Goal: Information Seeking & Learning: Find specific fact

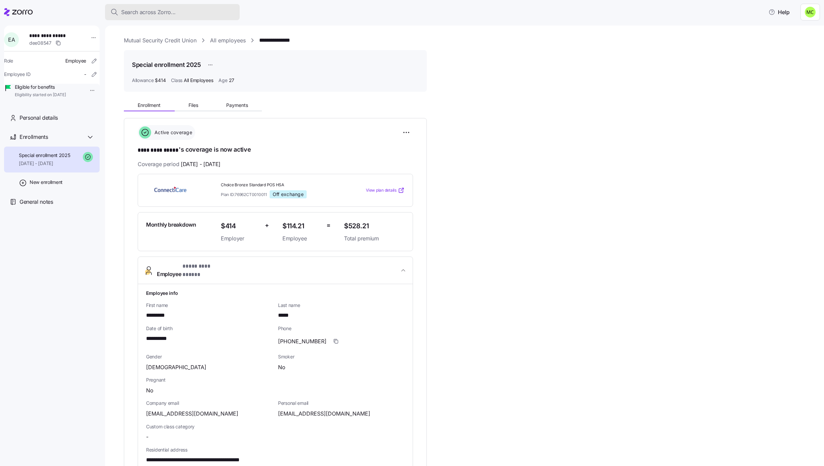
click at [162, 9] on span "Search across Zorro..." at bounding box center [148, 12] width 55 height 8
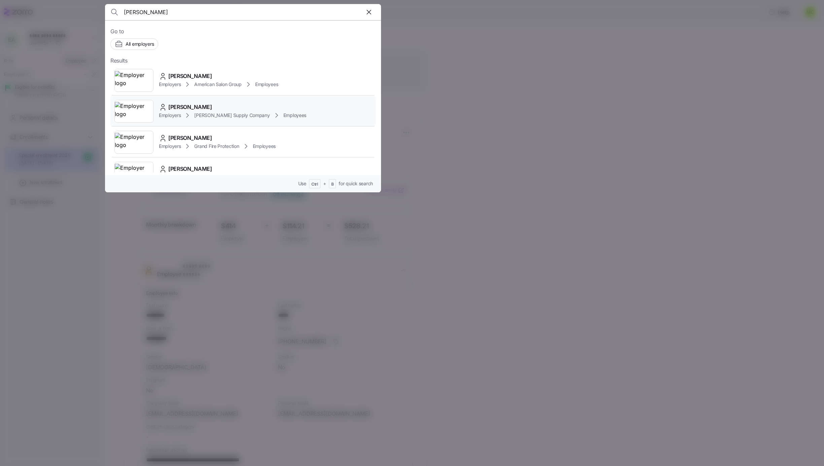
type input "danny"
click at [198, 111] on div "Employers McDaniel Supply Company Employees" at bounding box center [232, 115] width 147 height 8
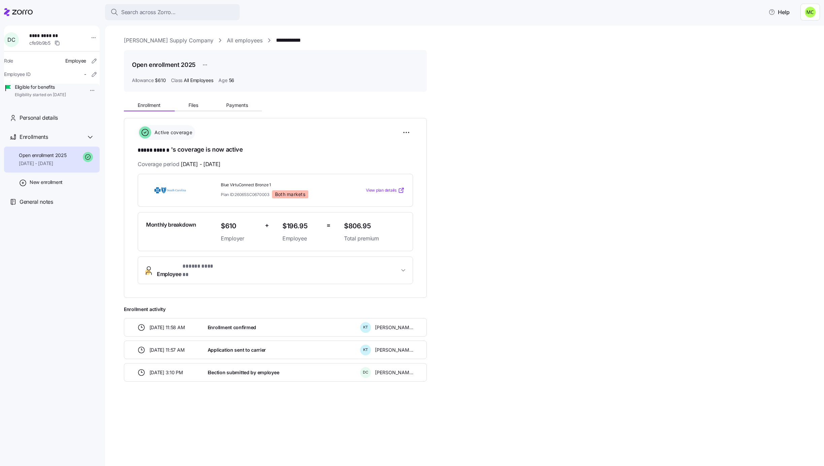
click at [223, 267] on span "Employee * ***** ****** *" at bounding box center [278, 271] width 242 height 16
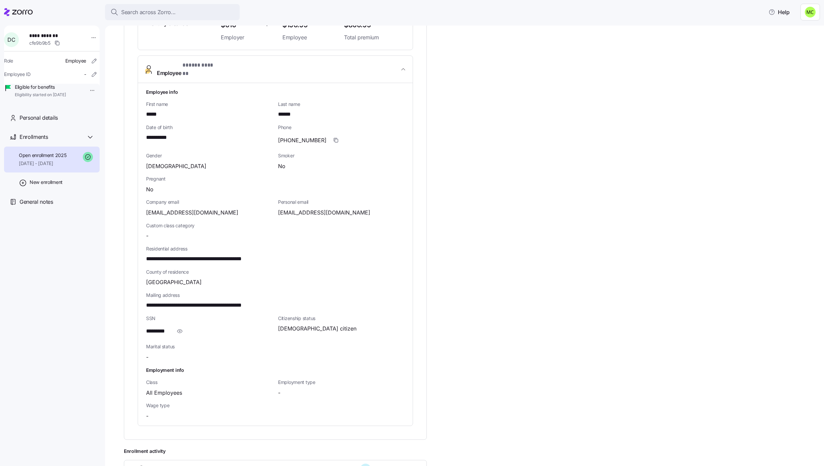
scroll to position [202, 0]
click at [180, 331] on icon "button" at bounding box center [179, 331] width 1 height 1
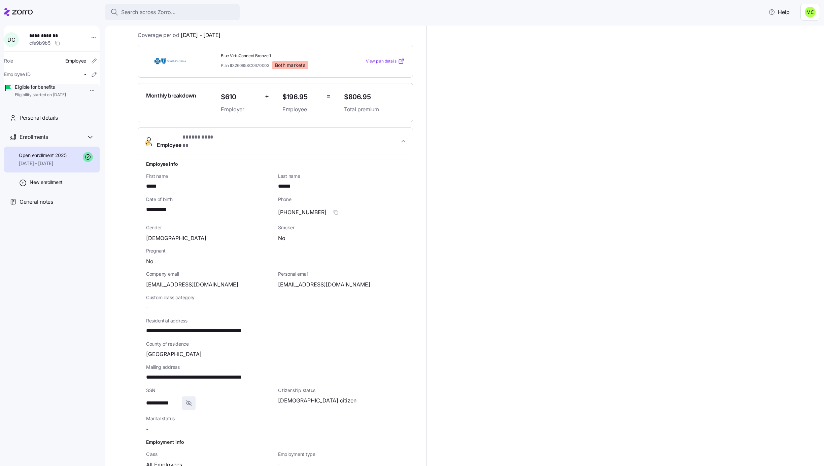
scroll to position [151, 0]
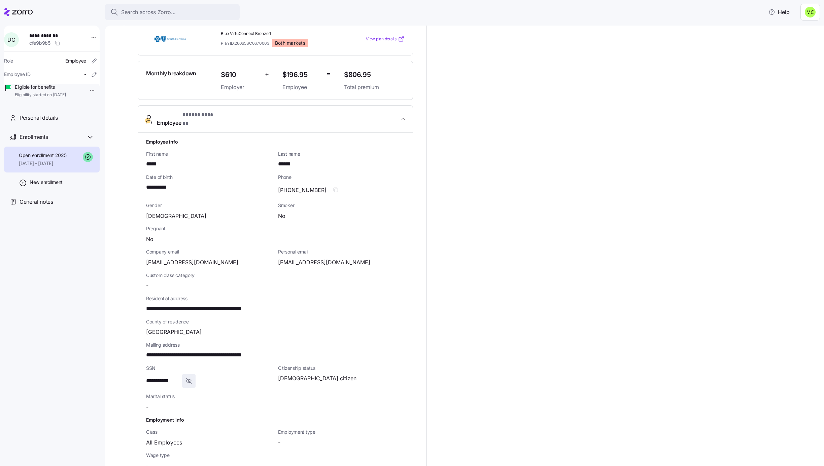
drag, startPoint x: 147, startPoint y: 159, endPoint x: 143, endPoint y: 160, distance: 4.2
click at [143, 160] on div "**********" at bounding box center [275, 304] width 275 height 343
drag, startPoint x: 146, startPoint y: 159, endPoint x: 148, endPoint y: 163, distance: 4.3
click at [148, 163] on span "*****" at bounding box center [154, 164] width 16 height 8
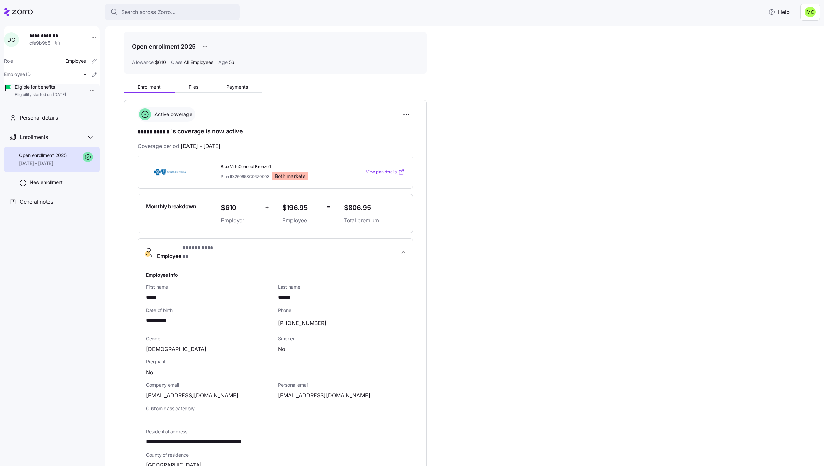
scroll to position [0, 0]
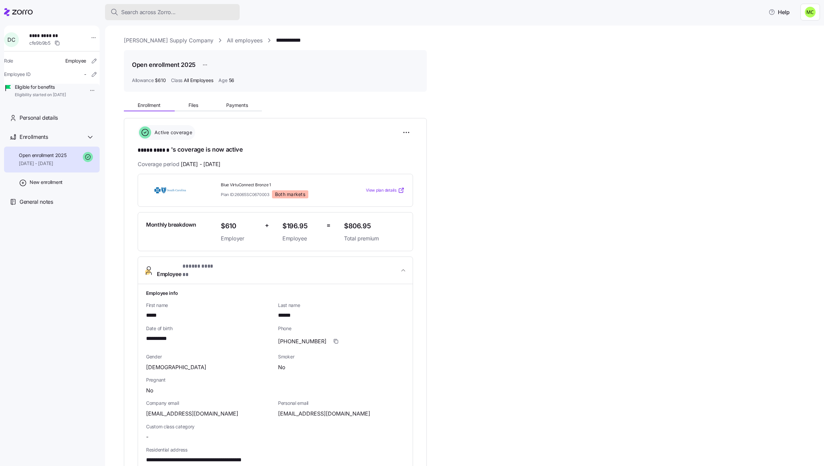
click at [173, 10] on span "Search across Zorro..." at bounding box center [148, 12] width 55 height 8
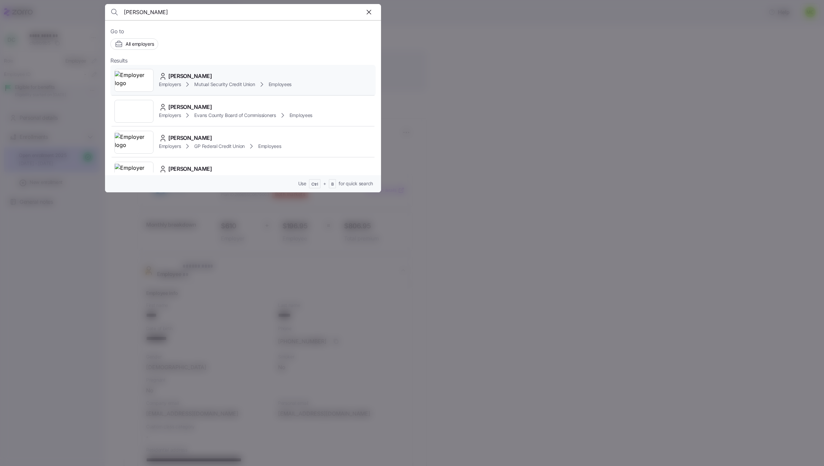
type input "[PERSON_NAME]"
click at [205, 80] on span "[PERSON_NAME]" at bounding box center [190, 76] width 44 height 8
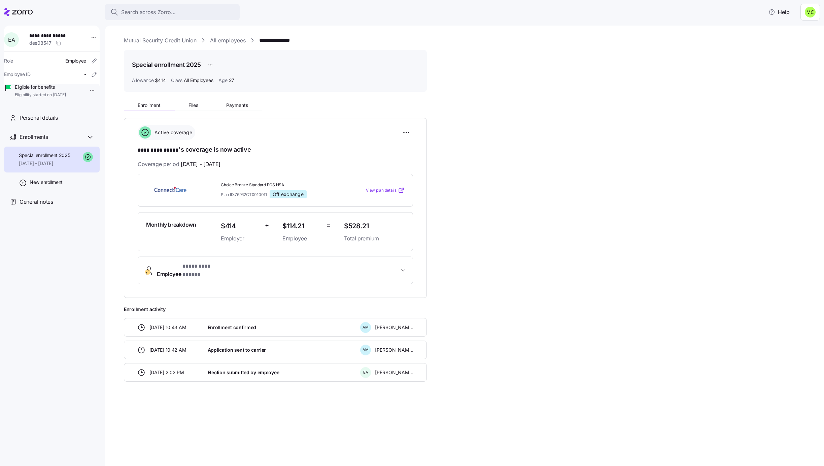
click at [355, 272] on span "Employee * ********* ***** *" at bounding box center [278, 271] width 242 height 16
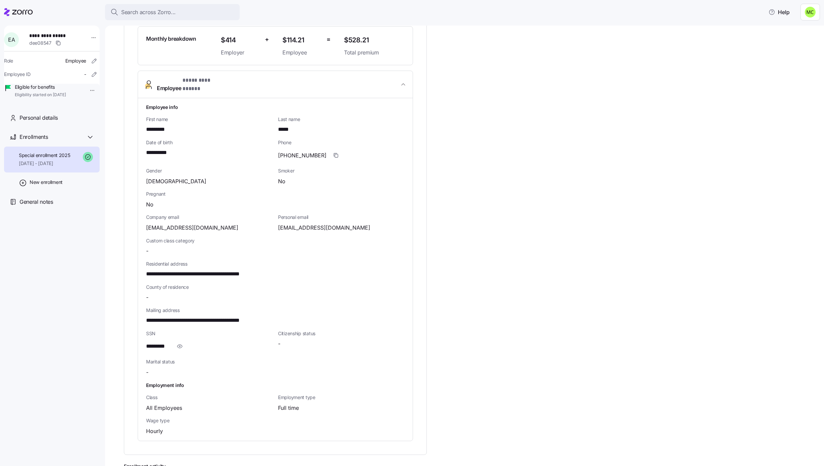
scroll to position [202, 0]
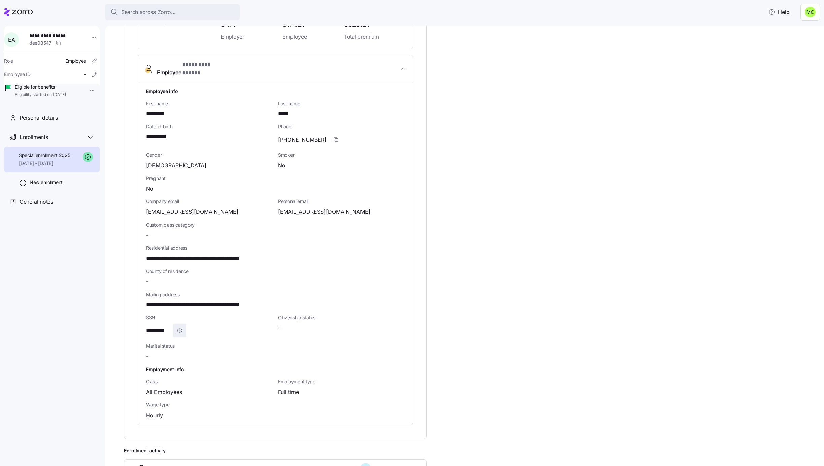
click at [181, 327] on icon "button" at bounding box center [179, 331] width 7 height 8
drag, startPoint x: 147, startPoint y: 266, endPoint x: 189, endPoint y: 266, distance: 42.1
click at [189, 268] on span "County of residence" at bounding box center [275, 271] width 258 height 7
drag, startPoint x: 659, startPoint y: 93, endPoint x: 617, endPoint y: 106, distance: 43.3
drag, startPoint x: 617, startPoint y: 106, endPoint x: 534, endPoint y: 136, distance: 88.2
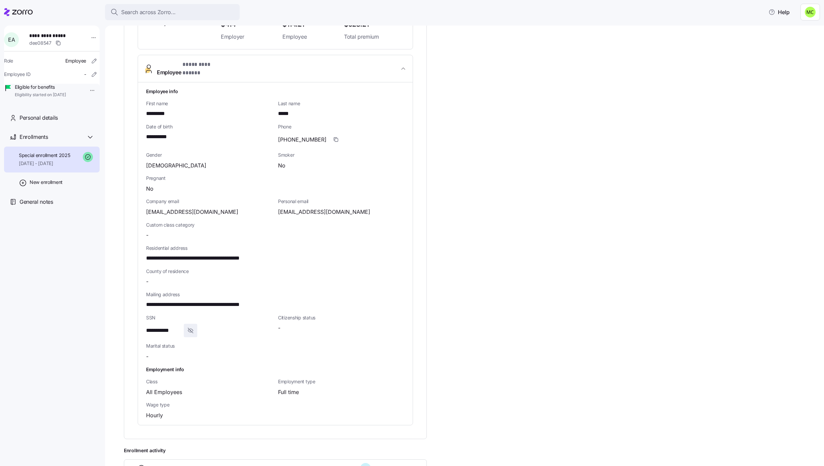
click at [534, 136] on div "**********" at bounding box center [469, 209] width 691 height 628
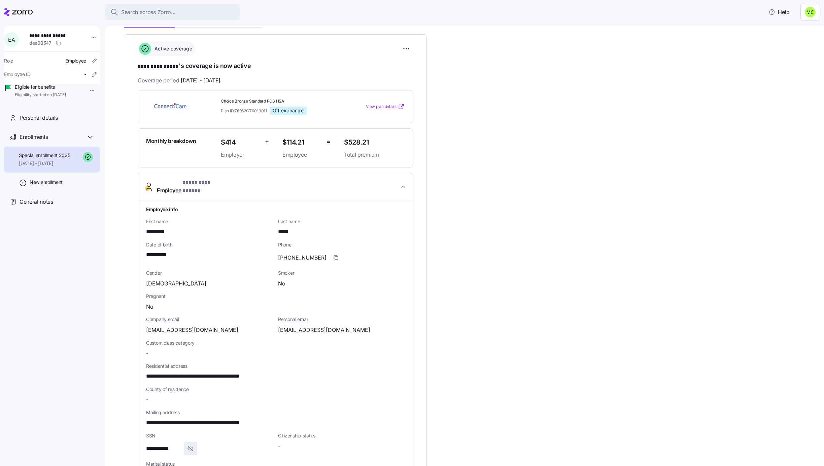
scroll to position [101, 0]
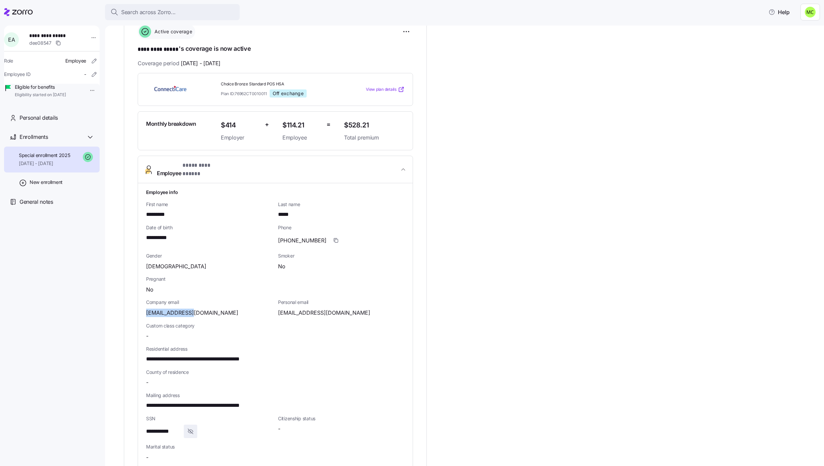
drag, startPoint x: 194, startPoint y: 304, endPoint x: 146, endPoint y: 311, distance: 48.3
click at [146, 311] on div "[EMAIL_ADDRESS][DOMAIN_NAME]" at bounding box center [209, 313] width 127 height 8
copy span "[EMAIL_ADDRESS][DOMAIN_NAME]"
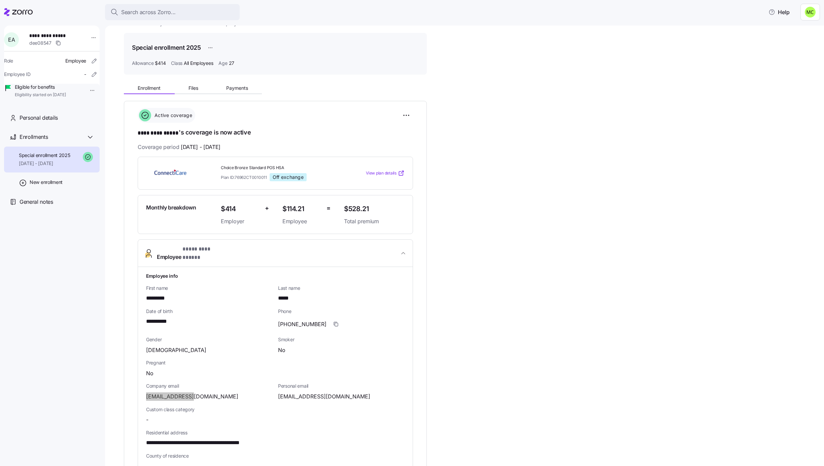
scroll to position [0, 0]
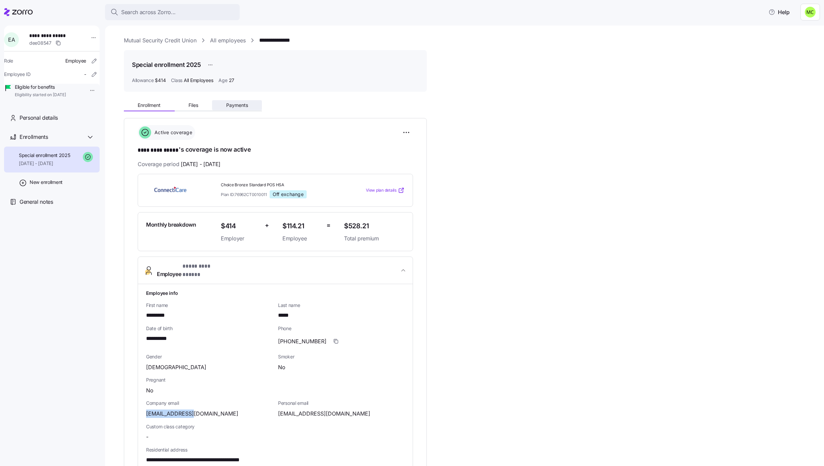
click at [238, 105] on span "Payments" at bounding box center [237, 105] width 22 height 5
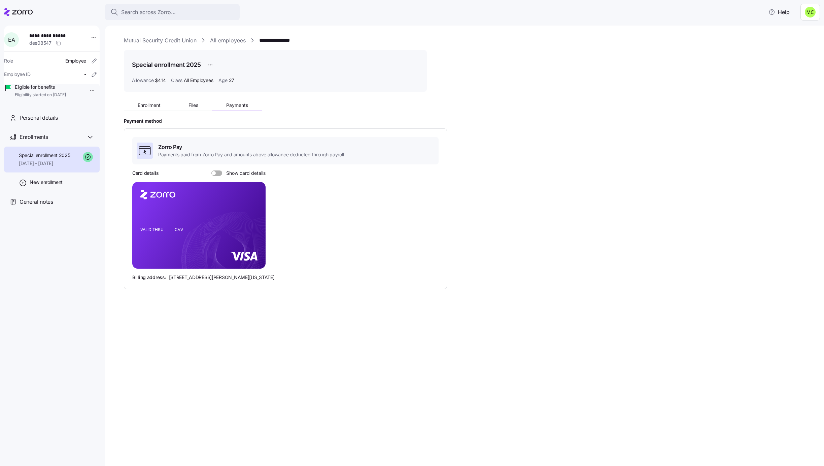
click at [215, 173] on span at bounding box center [214, 173] width 4 height 4
click at [211, 171] on input "Show card details" at bounding box center [211, 171] width 0 height 0
click at [252, 211] on icon "copy-to-clipboard" at bounding box center [253, 213] width 6 height 6
click at [252, 212] on icon "copy-to-clipboard" at bounding box center [253, 213] width 6 height 6
click at [162, 39] on link "Mutual Security Credit Union" at bounding box center [160, 40] width 73 height 8
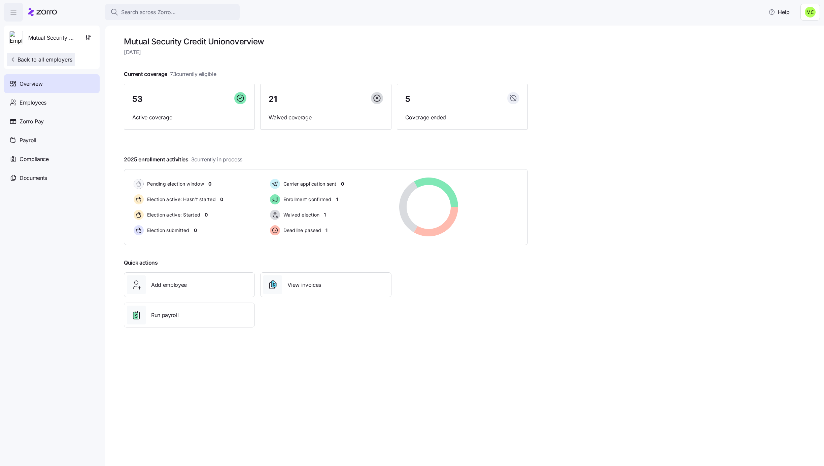
click at [57, 60] on span "Back to all employers" at bounding box center [40, 60] width 63 height 8
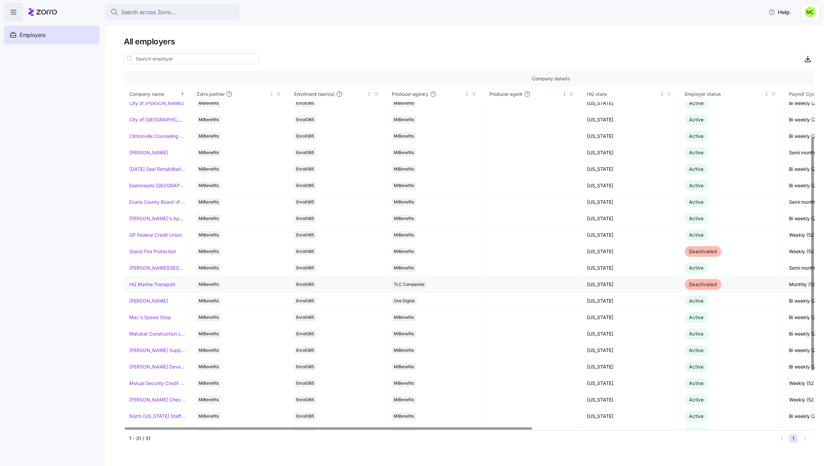
scroll to position [101, 0]
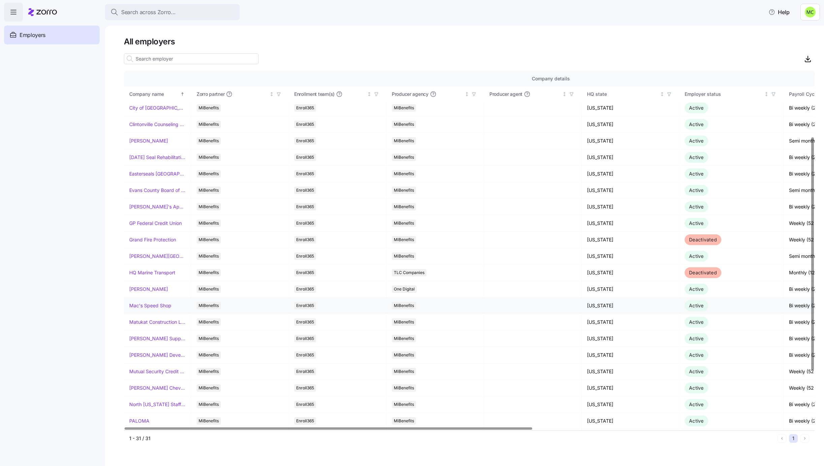
click at [146, 308] on link "Mac's Speed Shop" at bounding box center [150, 306] width 42 height 7
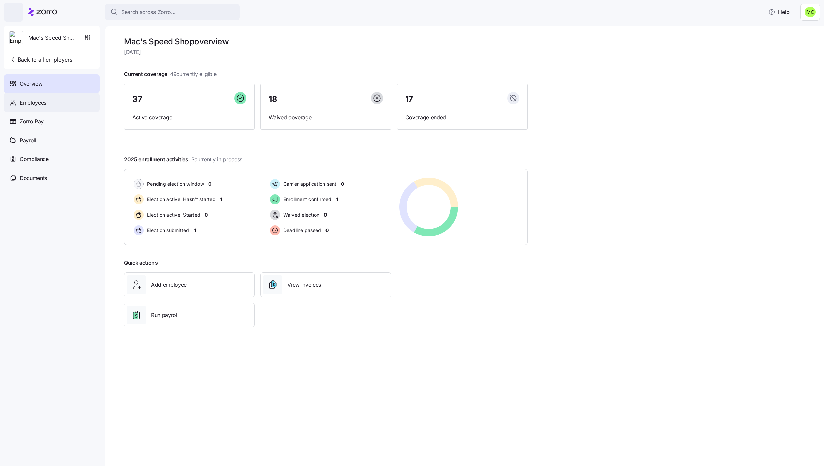
click at [55, 102] on div "Employees" at bounding box center [52, 102] width 96 height 19
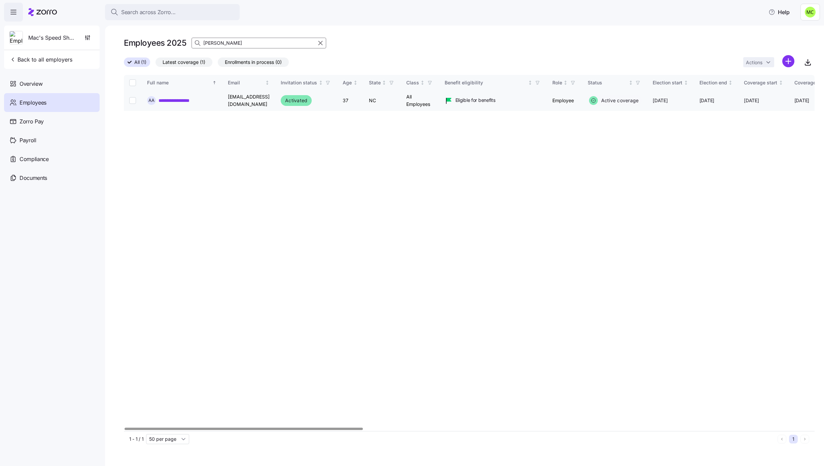
click at [176, 100] on link "**********" at bounding box center [183, 100] width 48 height 7
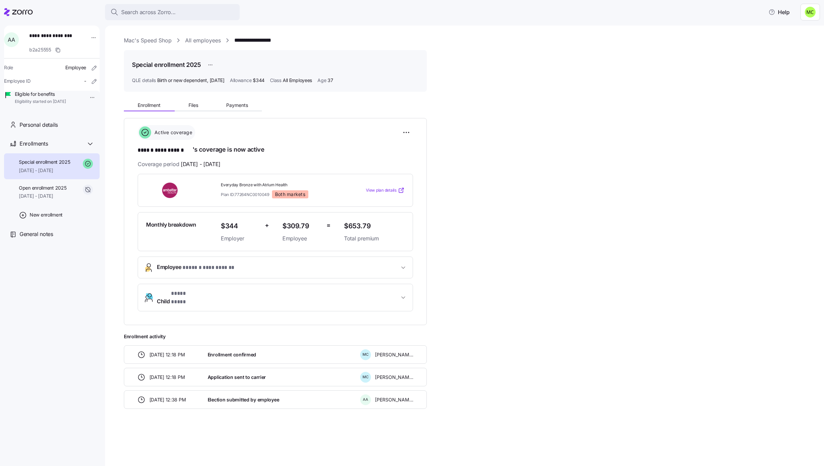
click at [191, 294] on span "* **** **** *" at bounding box center [185, 294] width 29 height 8
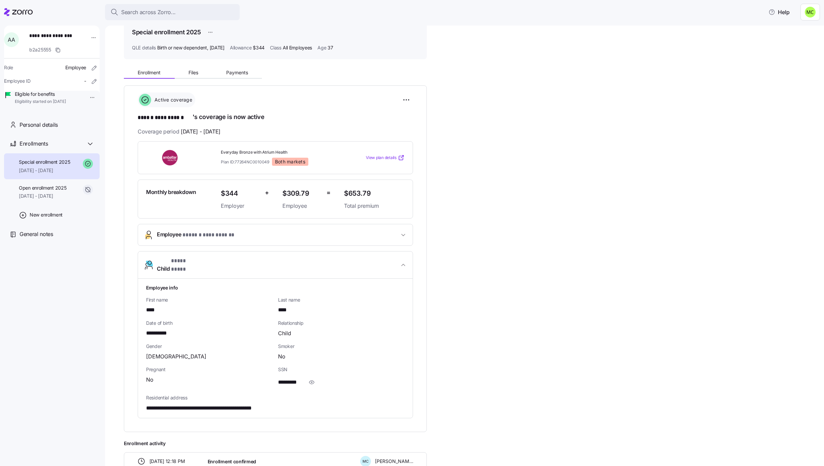
scroll to position [50, 0]
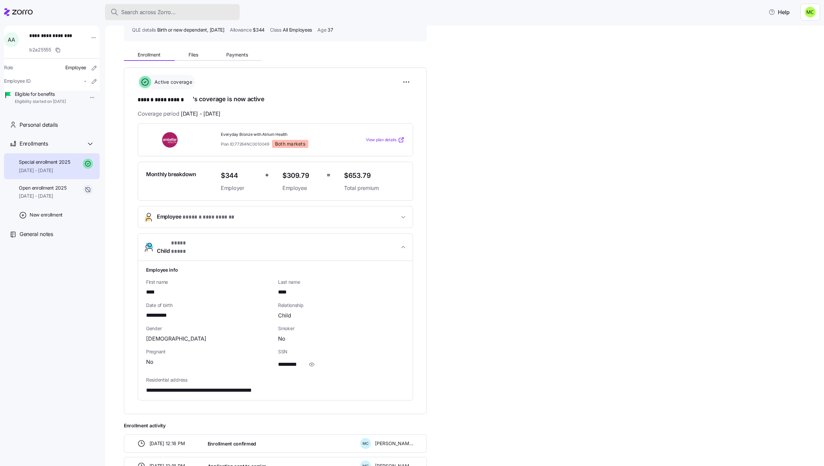
click at [198, 13] on div "Search across Zorro..." at bounding box center [172, 12] width 124 height 8
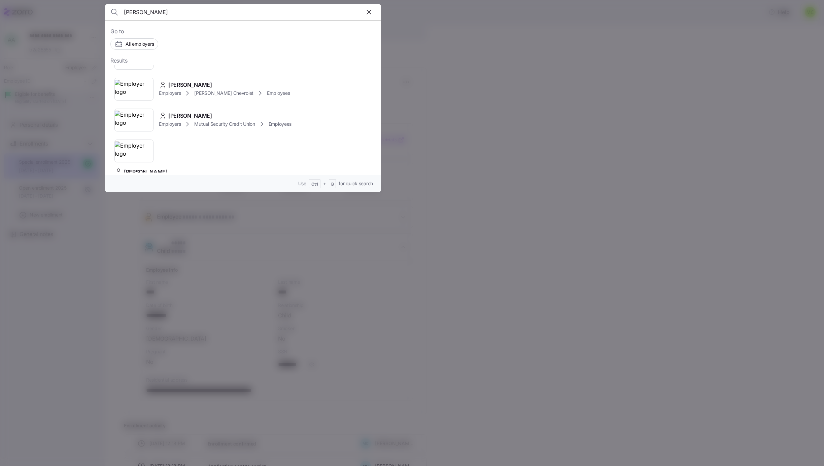
scroll to position [101, 0]
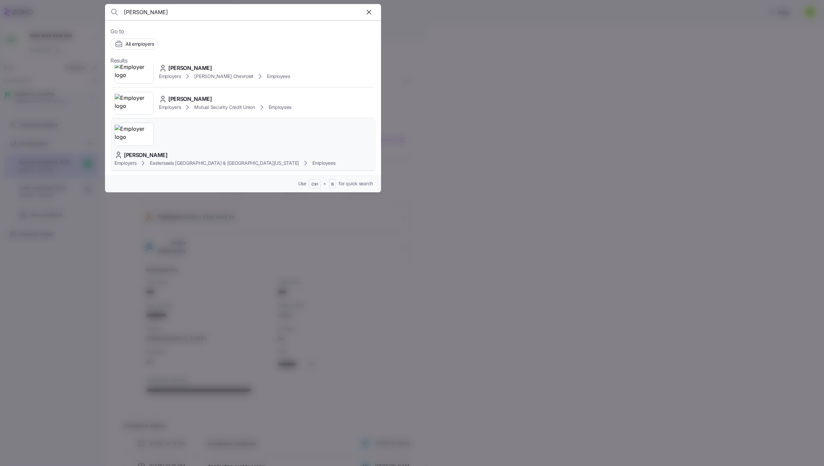
type input "[PERSON_NAME]"
click at [205, 160] on span "Easterseals [GEOGRAPHIC_DATA] & [GEOGRAPHIC_DATA][US_STATE]" at bounding box center [224, 163] width 149 height 7
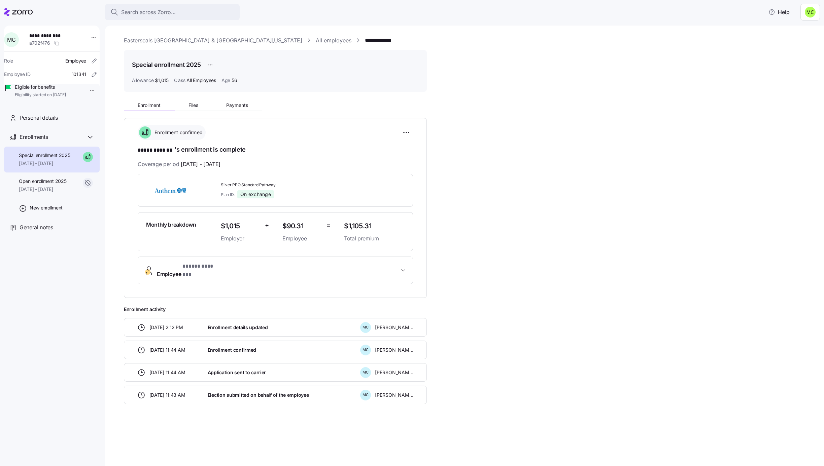
click at [189, 269] on span "* ***** ******* *" at bounding box center [202, 267] width 40 height 8
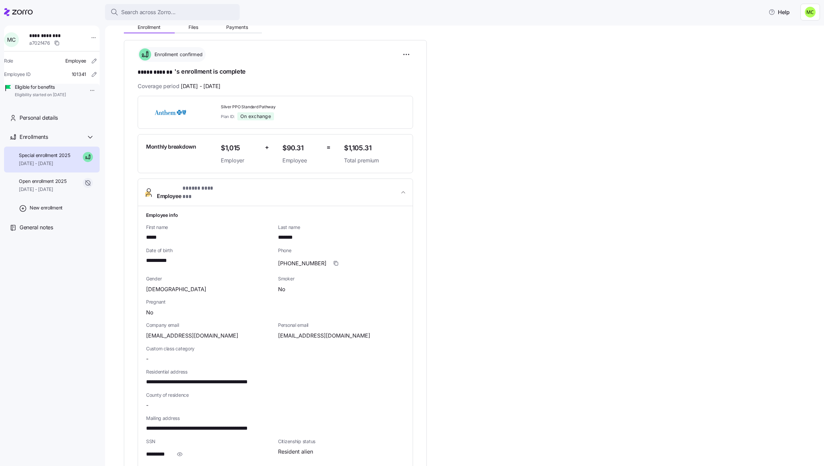
scroll to position [101, 0]
